Goal: Task Accomplishment & Management: Complete application form

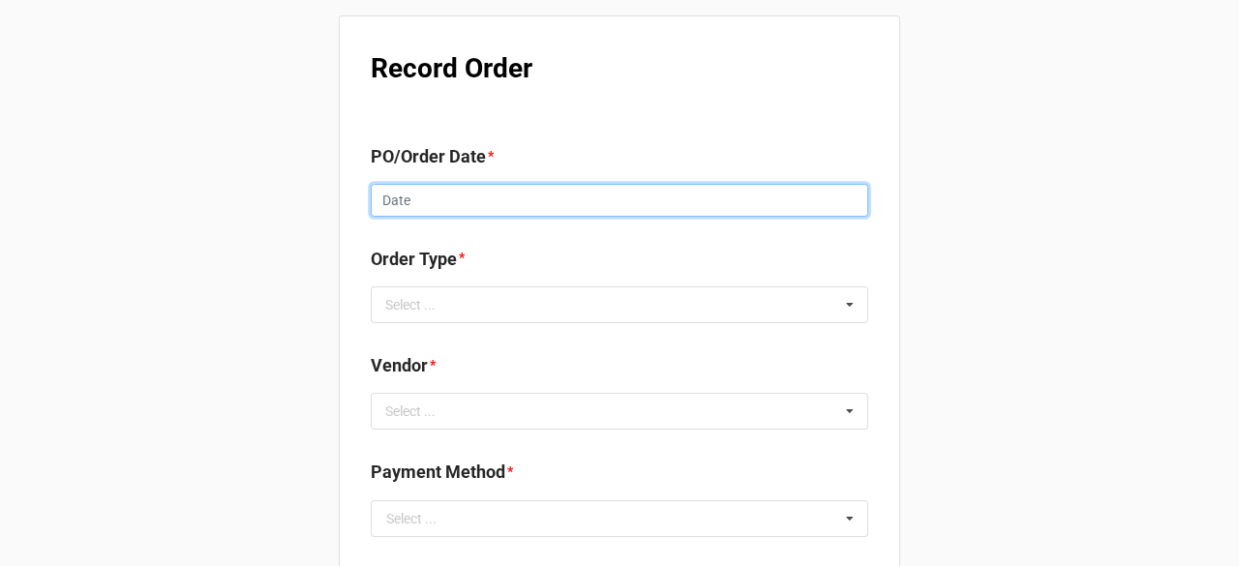
click at [523, 193] on input "text" at bounding box center [619, 200] width 497 height 33
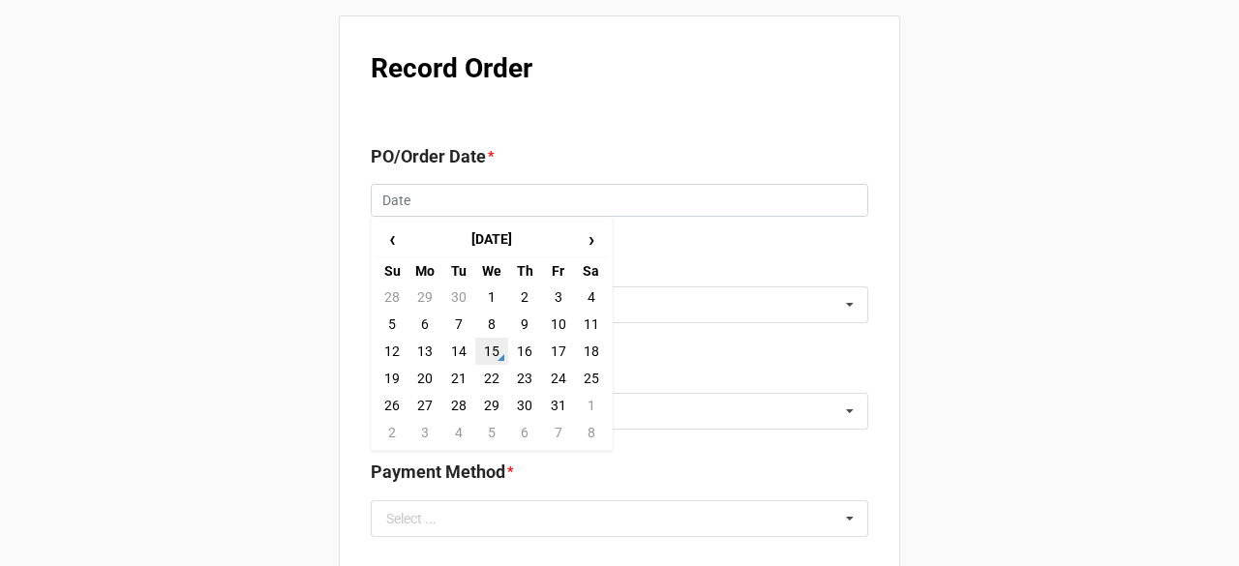
click at [487, 348] on td "15" at bounding box center [491, 351] width 33 height 27
type input "[DATE]"
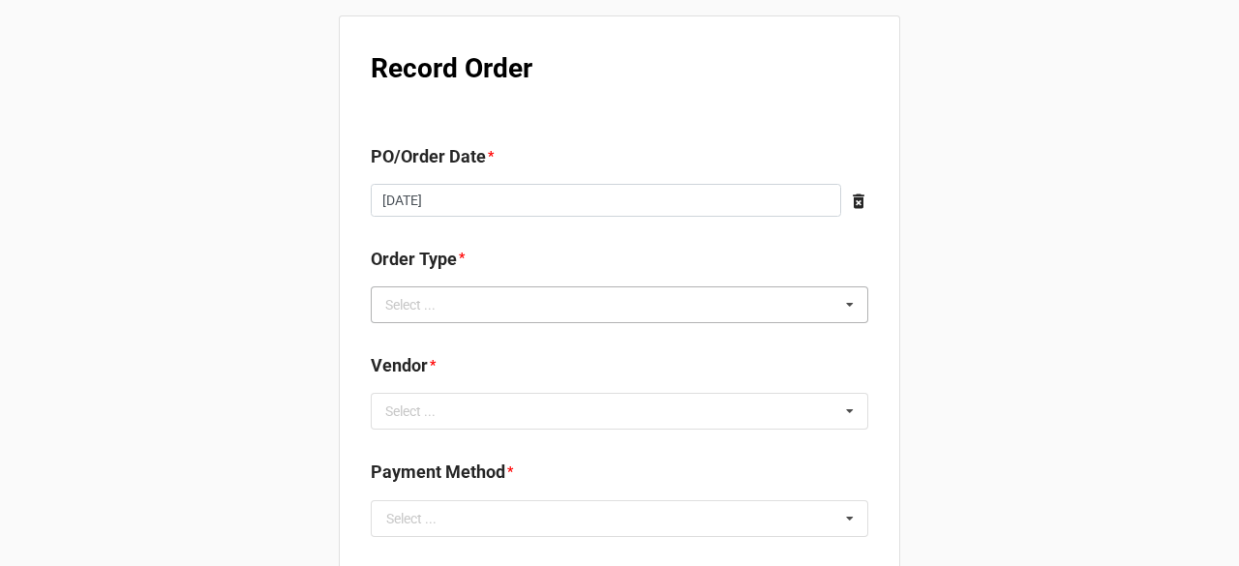
click at [506, 289] on div "Select ... Inventory Replenishment Item Requested Associated with a Specific Job" at bounding box center [619, 304] width 497 height 37
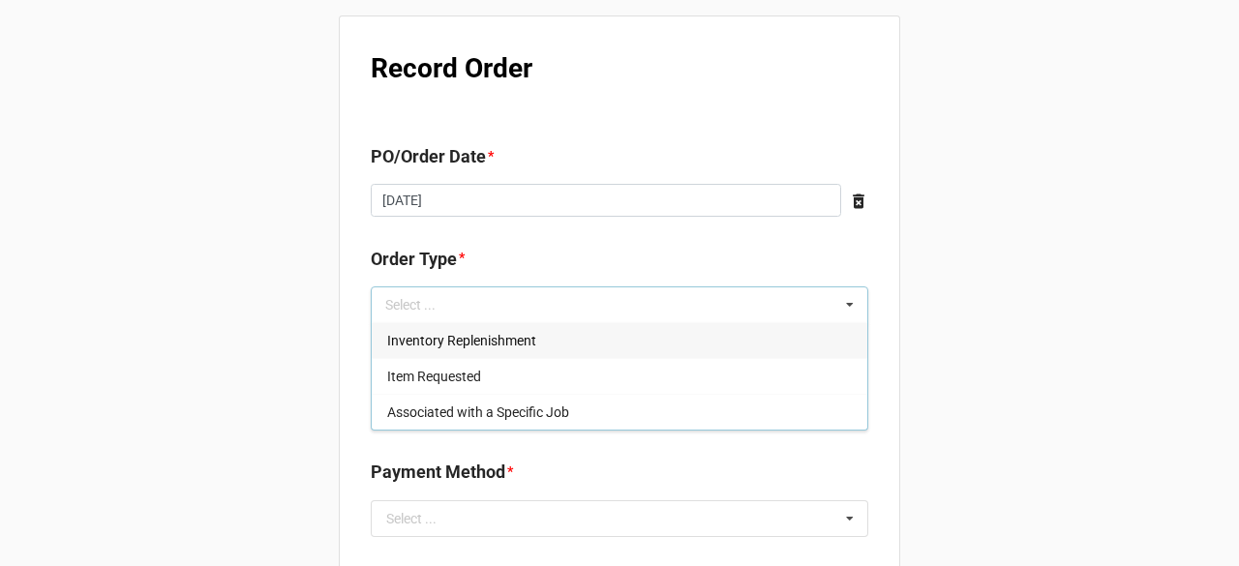
click at [508, 328] on div "Inventory Replenishment" at bounding box center [619, 340] width 495 height 36
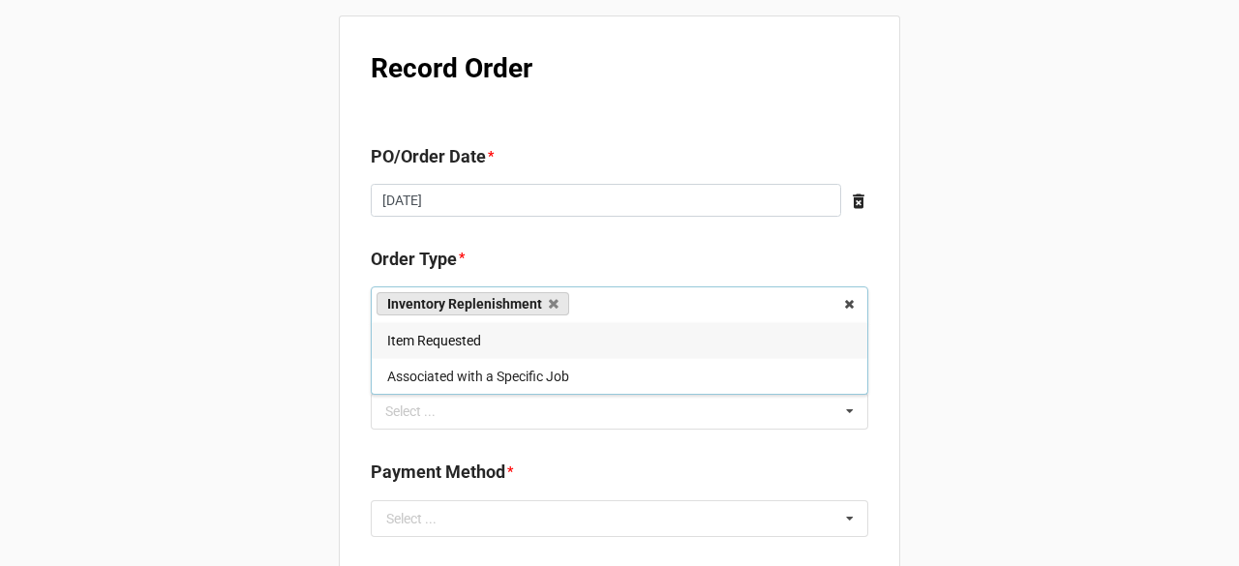
click at [775, 407] on div "Select ... No results found." at bounding box center [619, 411] width 497 height 37
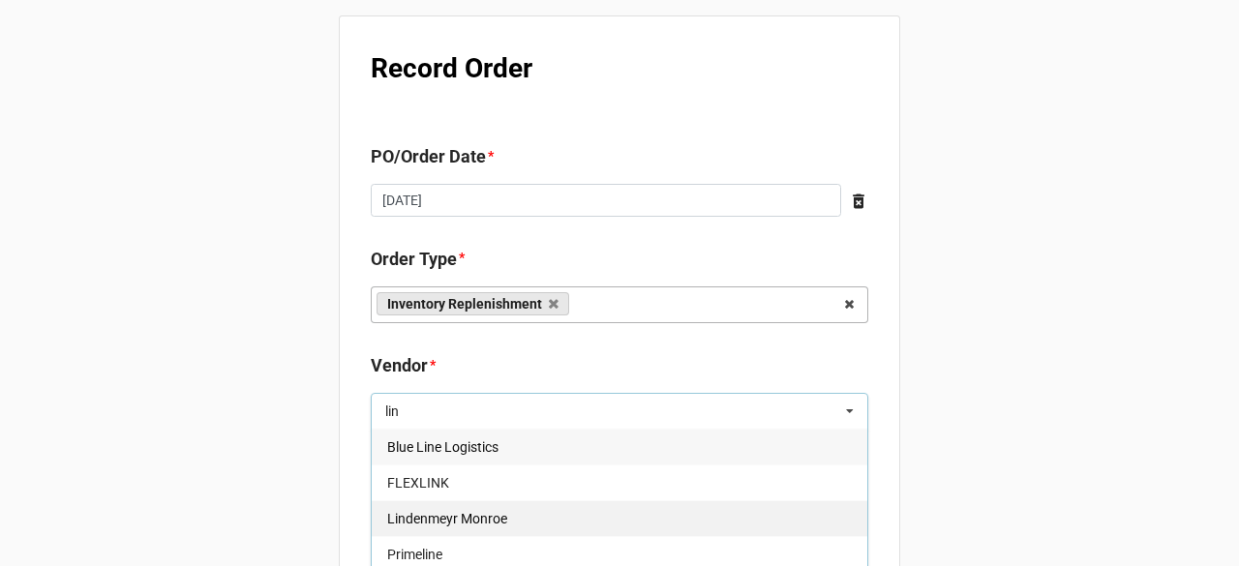
type input "lin"
click at [507, 526] on div "Lindenmeyr Monroe" at bounding box center [619, 518] width 495 height 36
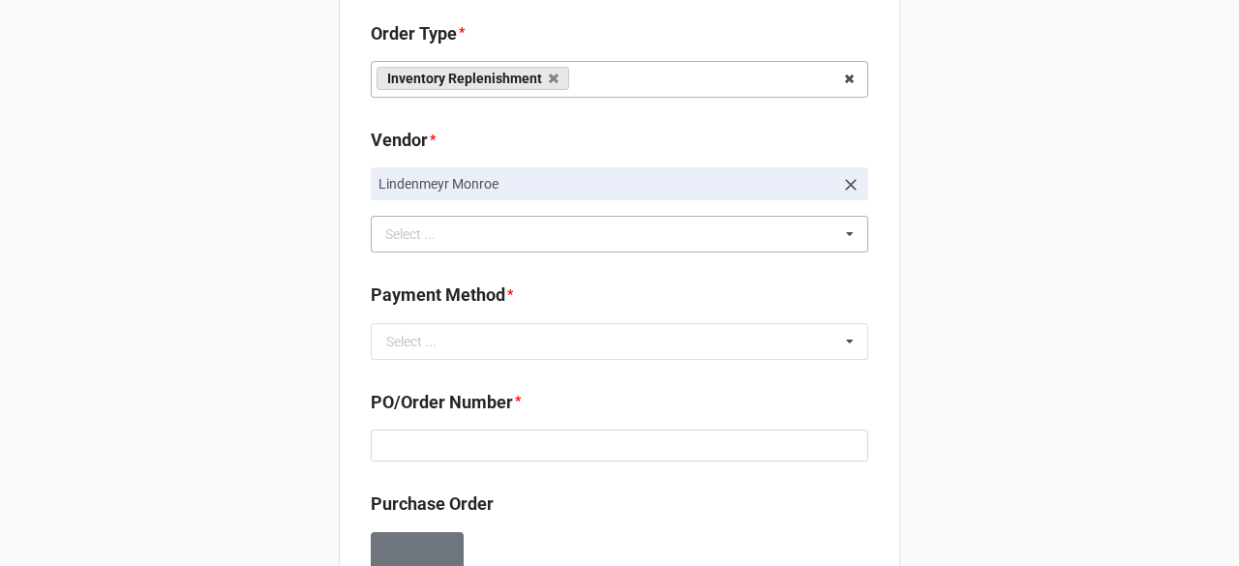
scroll to position [290, 0]
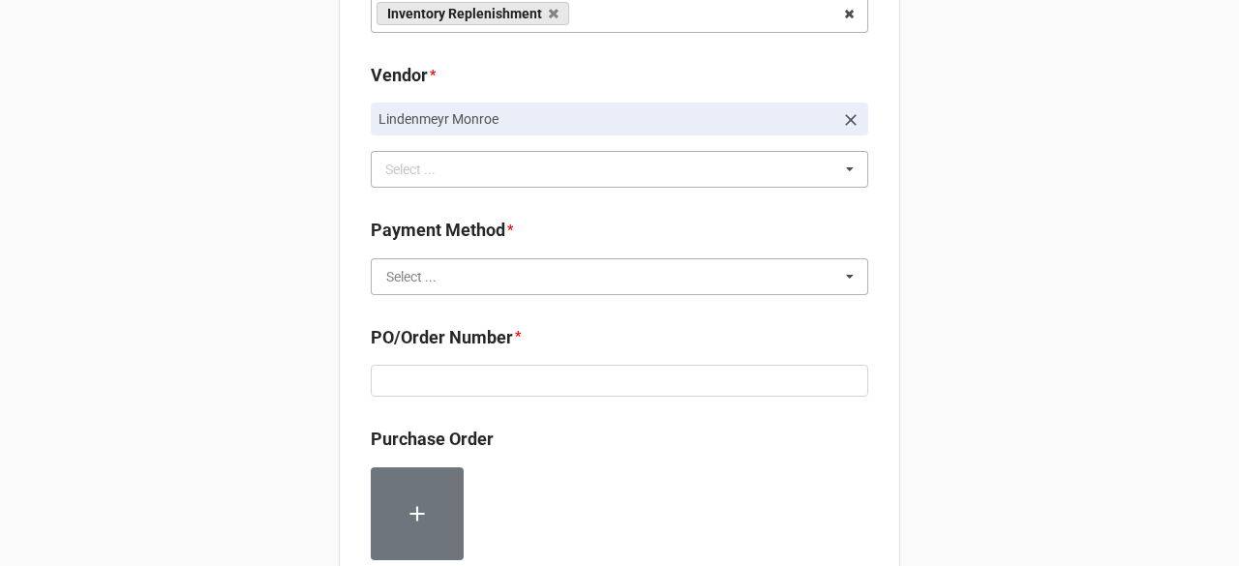
click at [539, 271] on input "text" at bounding box center [620, 276] width 495 height 35
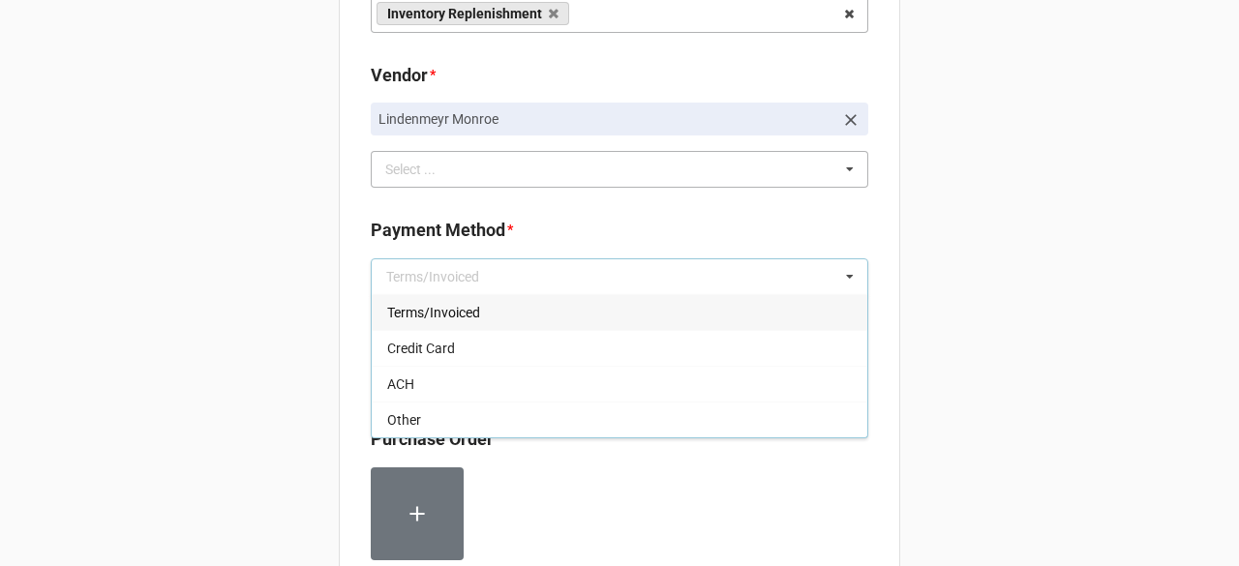
drag, startPoint x: 523, startPoint y: 312, endPoint x: 612, endPoint y: 307, distance: 89.2
click at [523, 312] on div "Terms/Invoiced" at bounding box center [619, 312] width 495 height 36
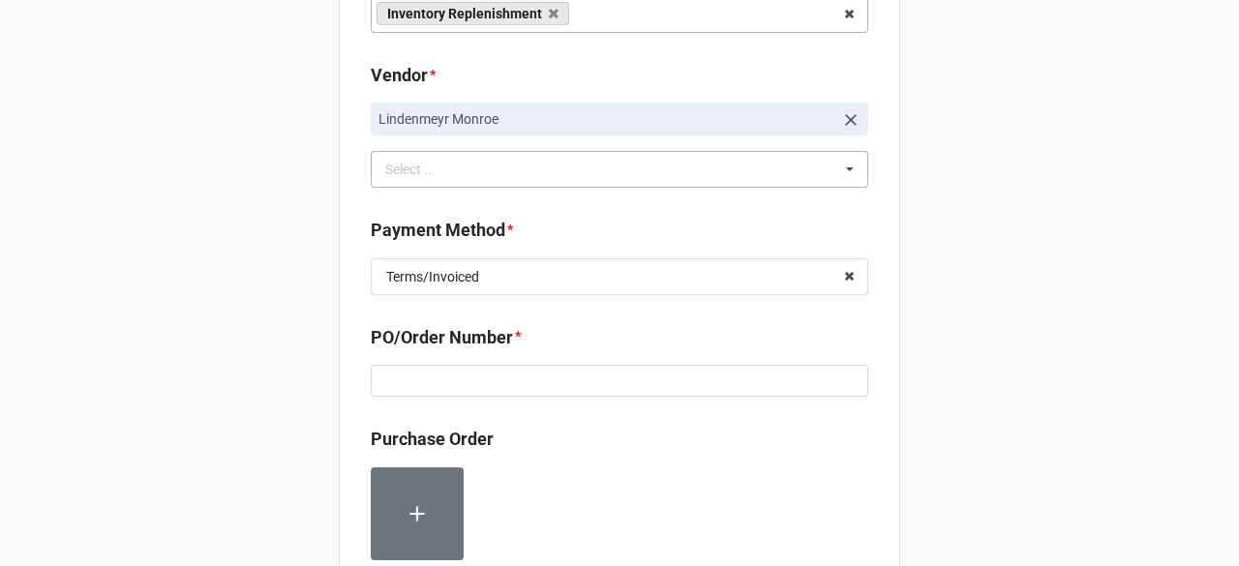
click at [1000, 293] on div "Record Order PO/Order Date * [DATE] ‹ [DATE] › Su Mo Tu We Th Fr Sa 28 29 30 1 …" at bounding box center [619, 477] width 1239 height 1534
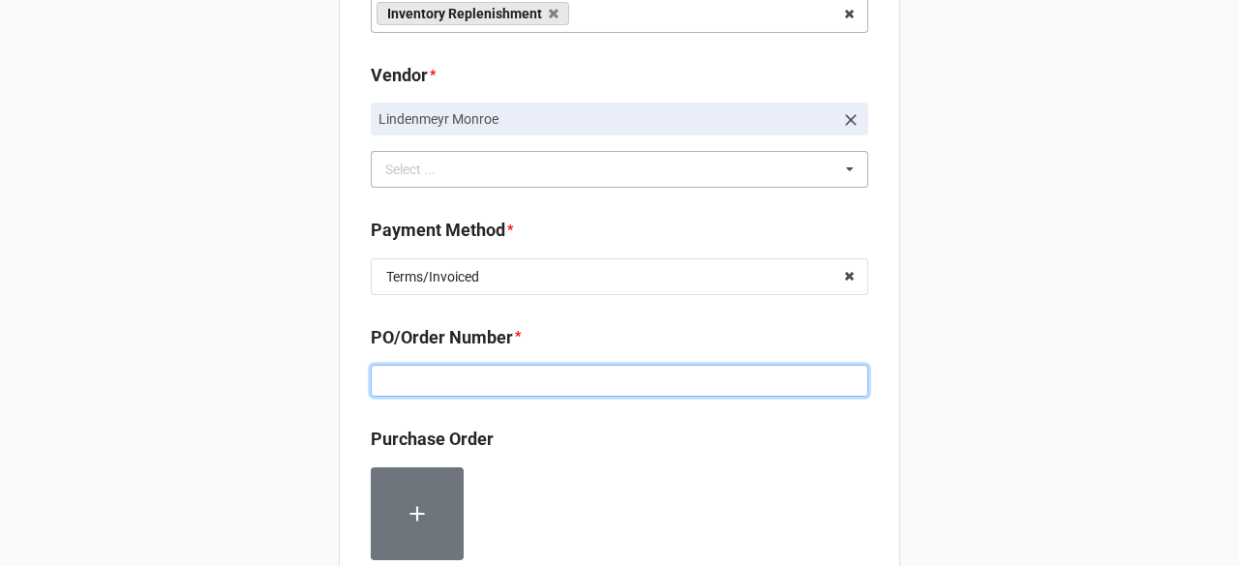
click at [484, 377] on input at bounding box center [619, 381] width 497 height 33
click at [592, 380] on input at bounding box center [619, 381] width 497 height 33
paste input "160229"
type input "160229"
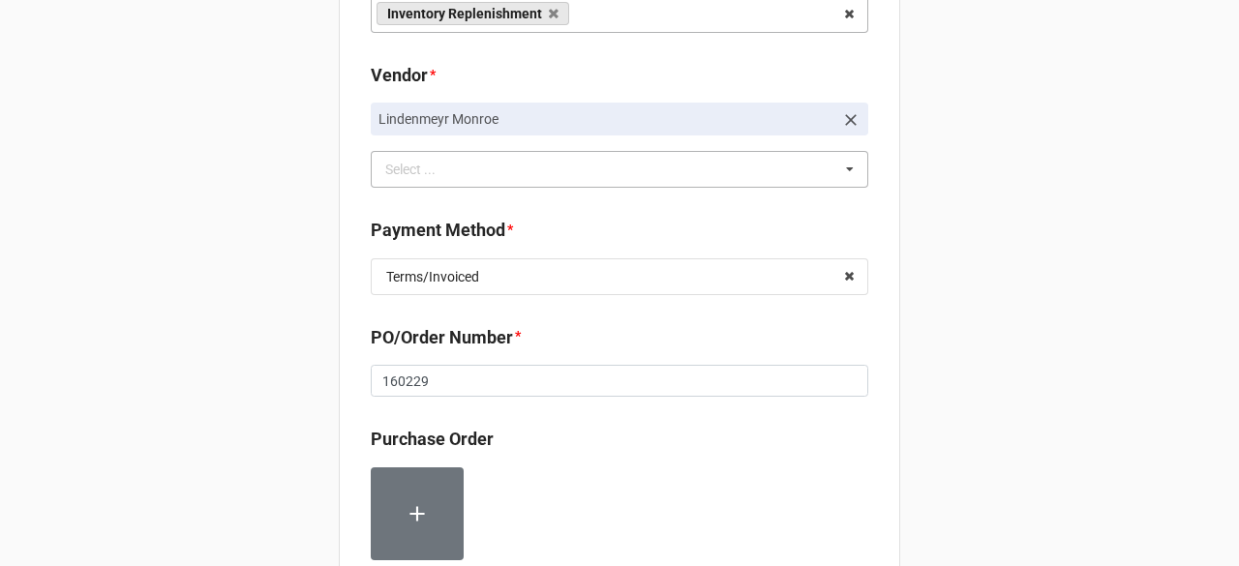
click at [1014, 377] on div "Record Order PO/Order Date * [DATE] ‹ [DATE] › Su Mo Tu We Th Fr Sa 28 29 30 1 …" at bounding box center [619, 477] width 1239 height 1534
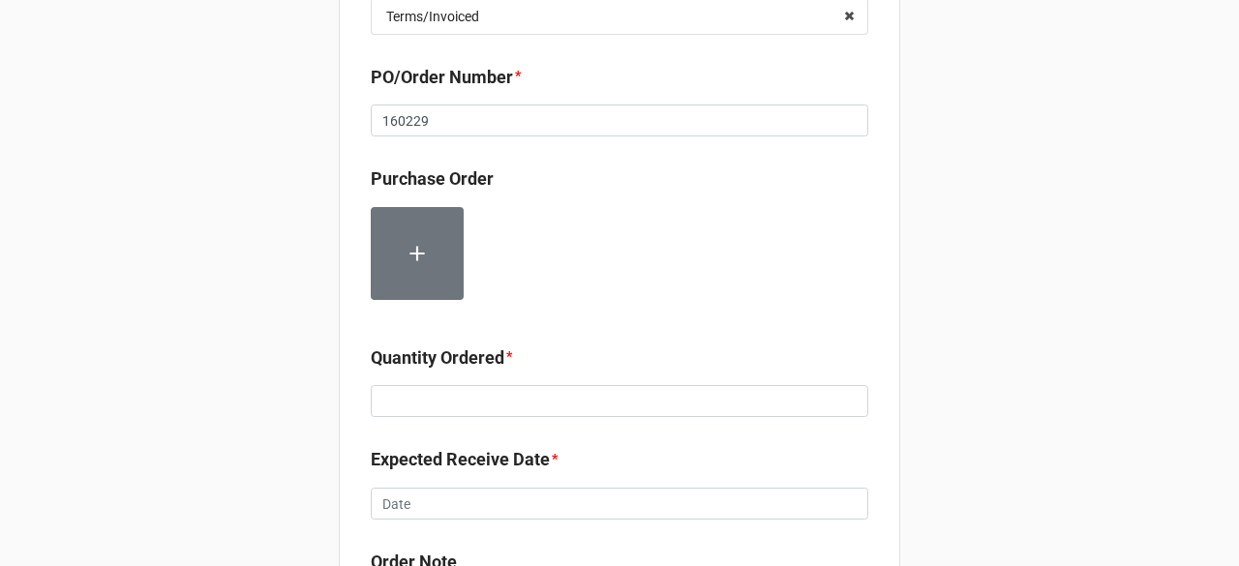
scroll to position [581, 0]
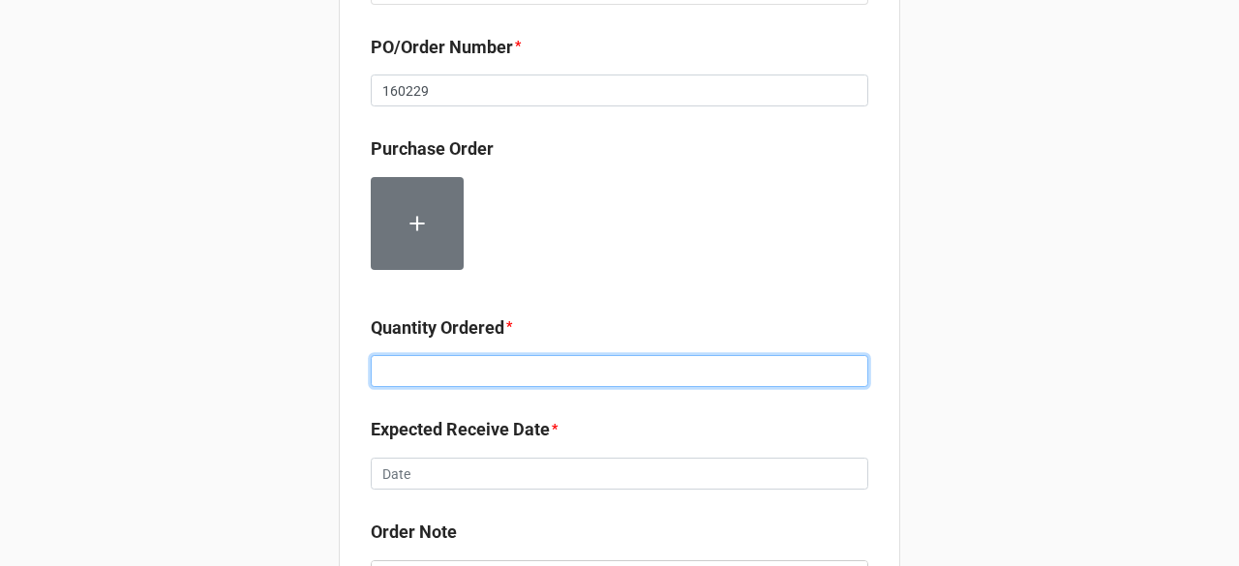
click at [459, 386] on input at bounding box center [619, 371] width 497 height 33
type input "8500"
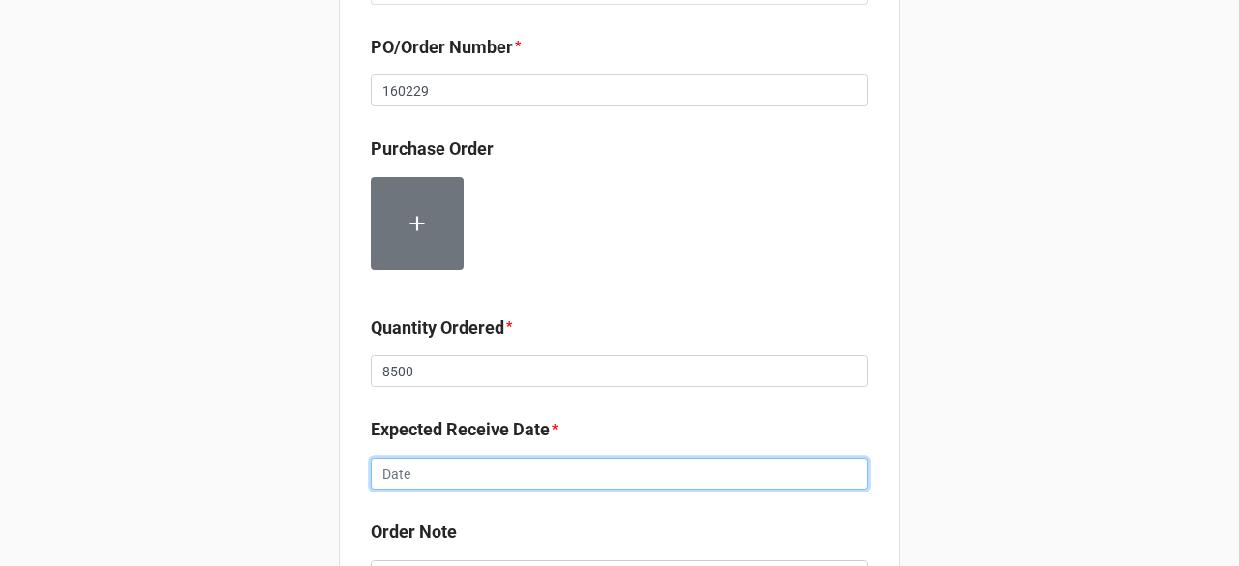
click at [490, 474] on input "text" at bounding box center [619, 474] width 497 height 33
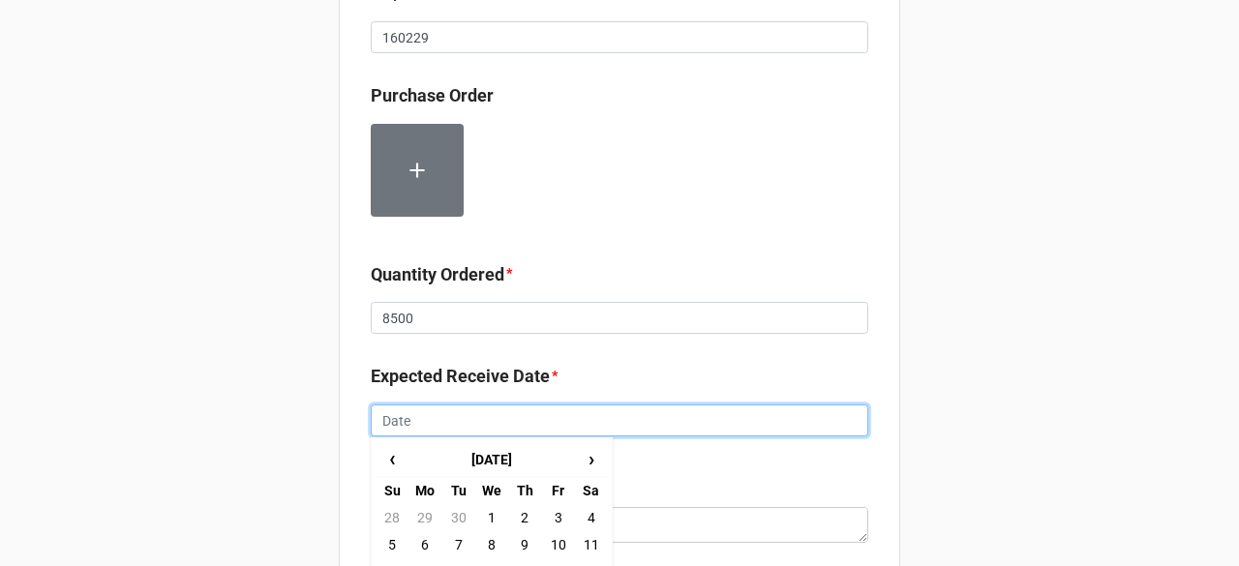
scroll to position [774, 0]
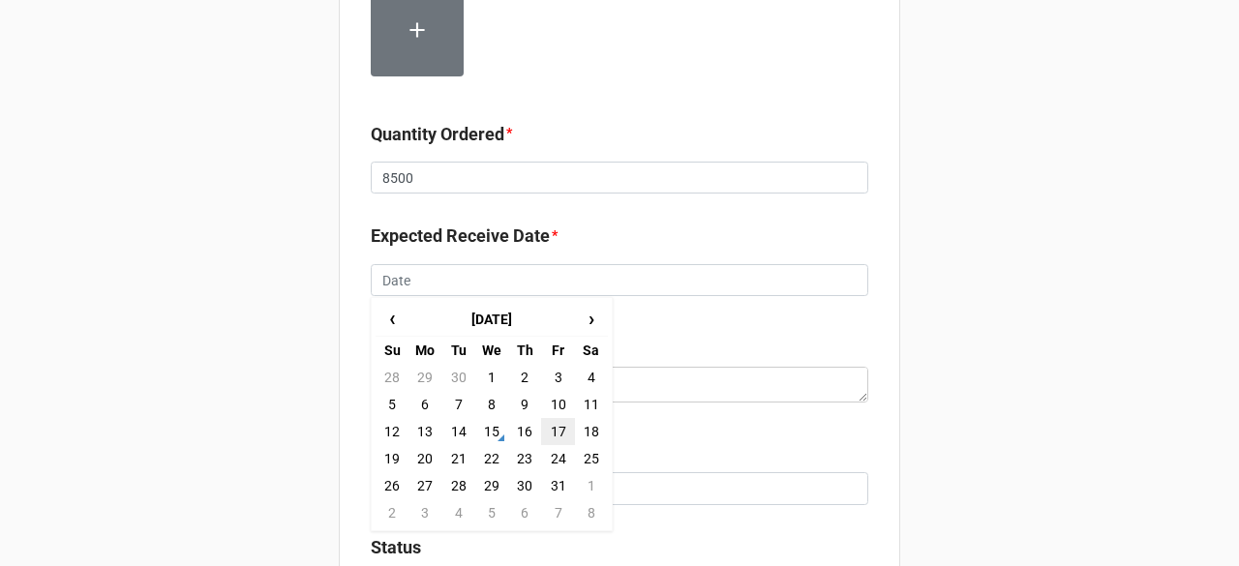
click at [554, 425] on td "17" at bounding box center [557, 431] width 33 height 27
type input "[DATE]"
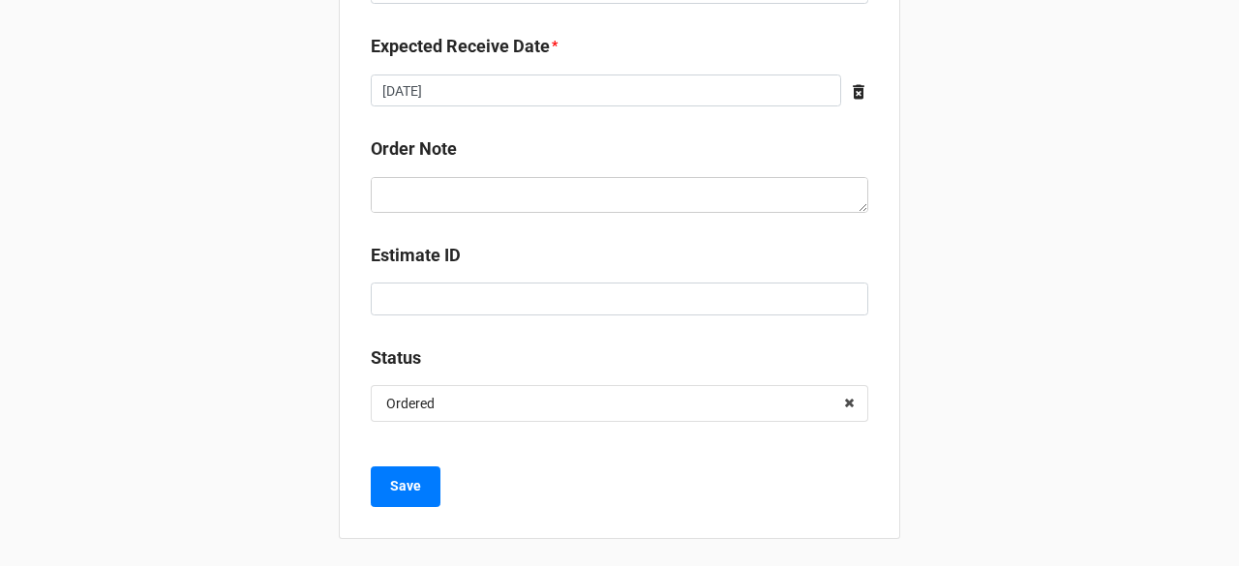
scroll to position [966, 0]
click at [409, 484] on b "Save" at bounding box center [405, 484] width 31 height 20
